Goal: Navigation & Orientation: Find specific page/section

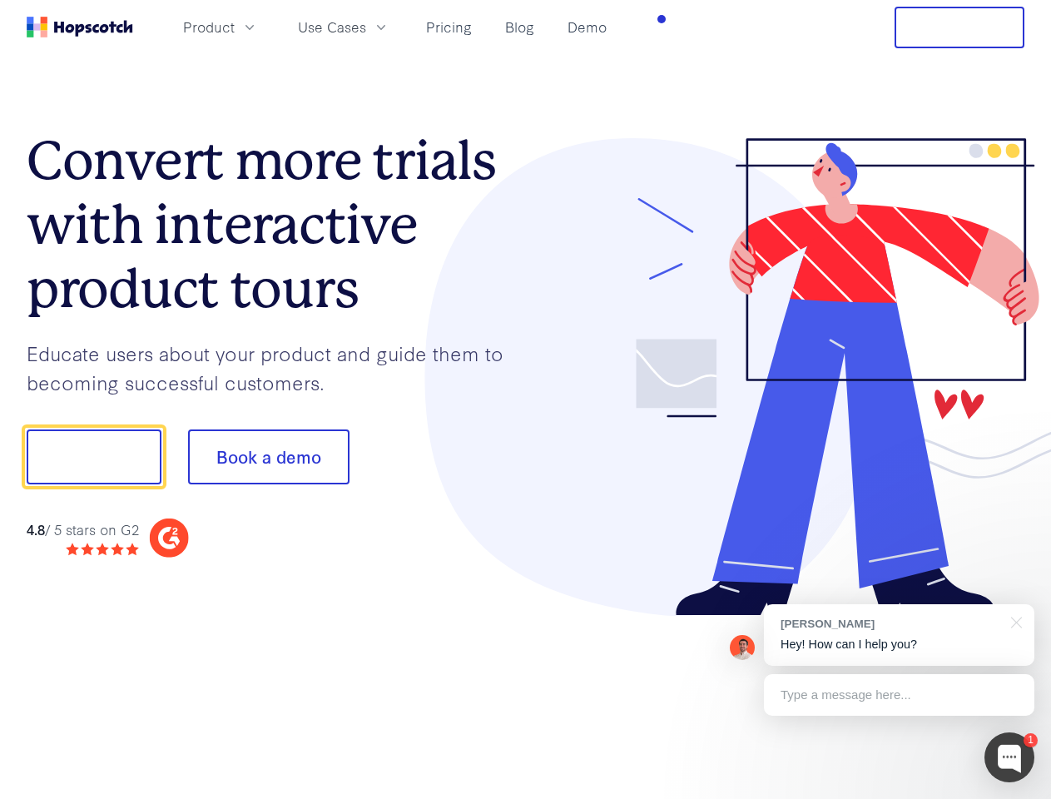
click at [526, 400] on div at bounding box center [775, 377] width 499 height 479
click at [235, 27] on span "Product" at bounding box center [209, 27] width 52 height 21
click at [366, 27] on span "Use Cases" at bounding box center [332, 27] width 68 height 21
click at [960, 27] on button "Free Trial" at bounding box center [960, 28] width 130 height 42
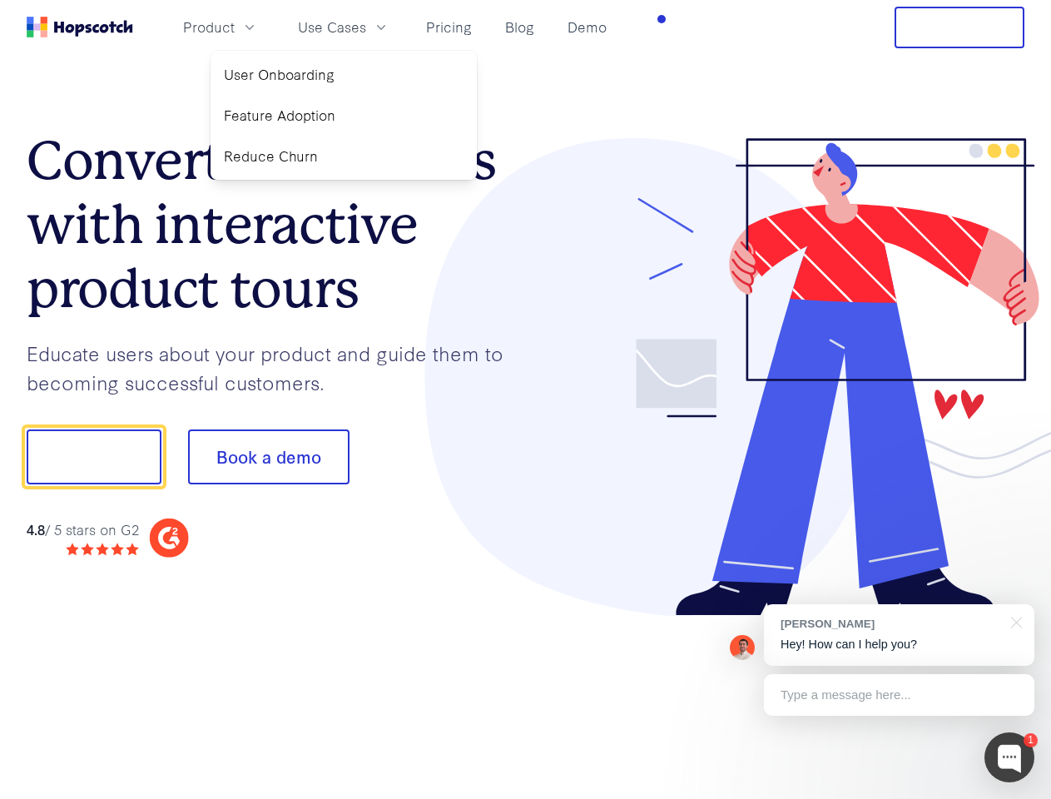
click at [93, 457] on button "Show me!" at bounding box center [94, 457] width 135 height 55
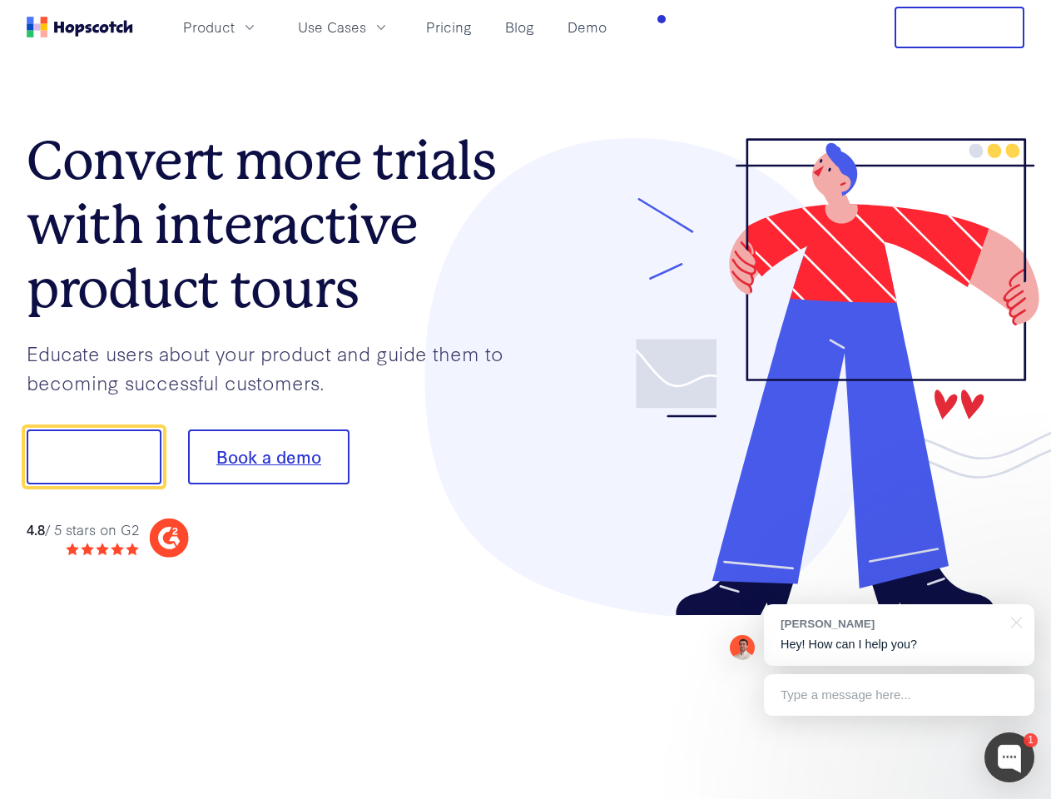
click at [268, 457] on button "Book a demo" at bounding box center [268, 457] width 161 height 55
click at [1010, 757] on div at bounding box center [1010, 758] width 50 height 50
click at [899, 635] on div "[PERSON_NAME] Hey! How can I help you?" at bounding box center [899, 635] width 271 height 62
click at [1014, 621] on div at bounding box center [879, 454] width 312 height 555
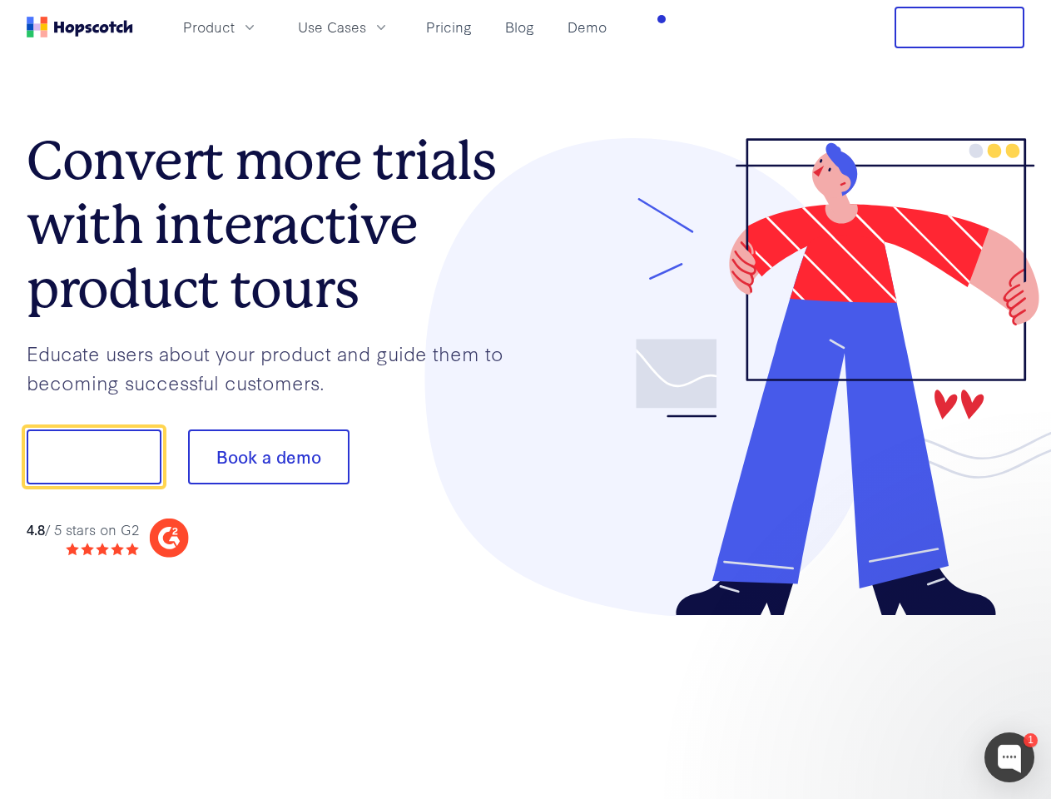
click at [899, 695] on div at bounding box center [879, 566] width 312 height 332
